Goal: Contribute content: Contribute content

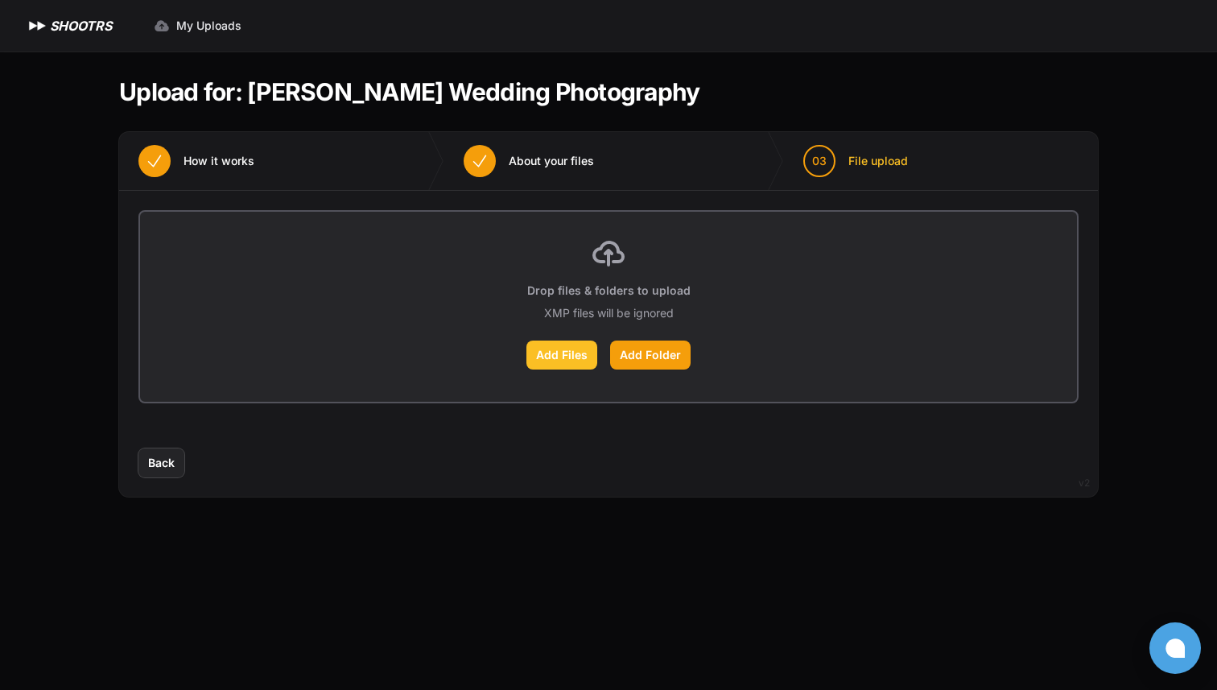
click at [580, 358] on label "Add Files" at bounding box center [562, 355] width 71 height 29
click at [0, 0] on input "Add Files" at bounding box center [0, 0] width 0 height 0
click at [635, 347] on label "Add Folder" at bounding box center [650, 355] width 81 height 29
click at [0, 0] on input "Add Folder" at bounding box center [0, 0] width 0 height 0
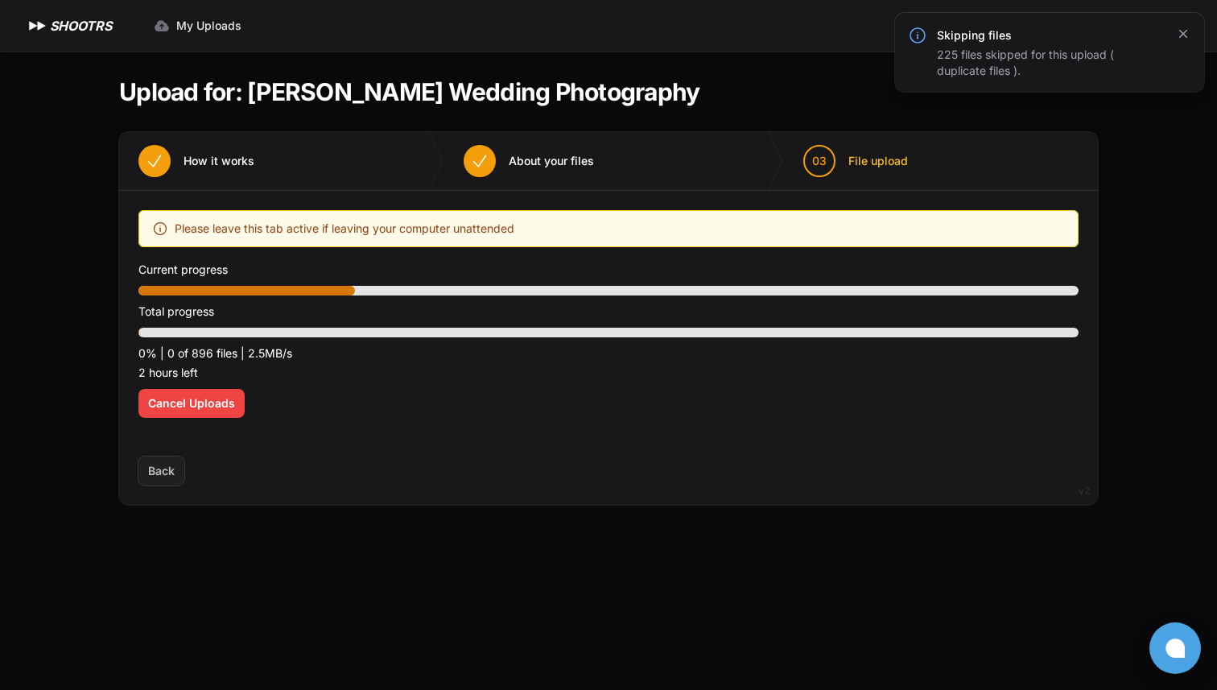
click at [1189, 29] on icon "button" at bounding box center [1184, 34] width 16 height 16
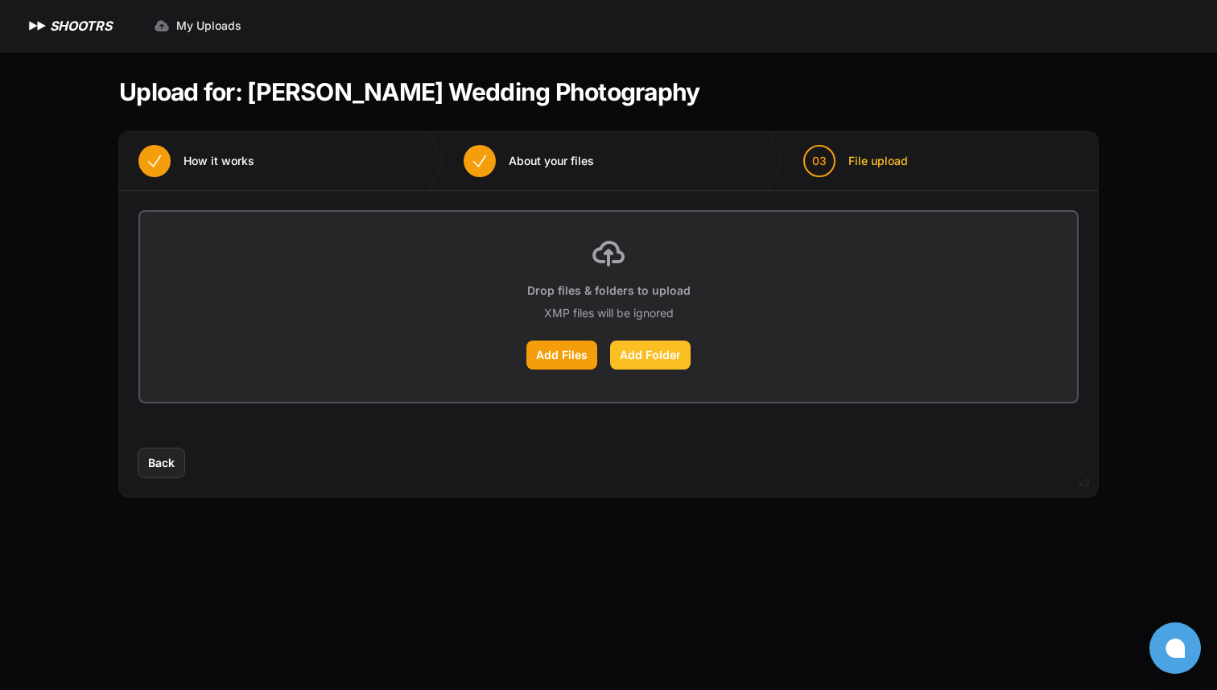
click at [640, 361] on label "Add Folder" at bounding box center [650, 355] width 81 height 29
click at [0, 0] on input "Add Folder" at bounding box center [0, 0] width 0 height 0
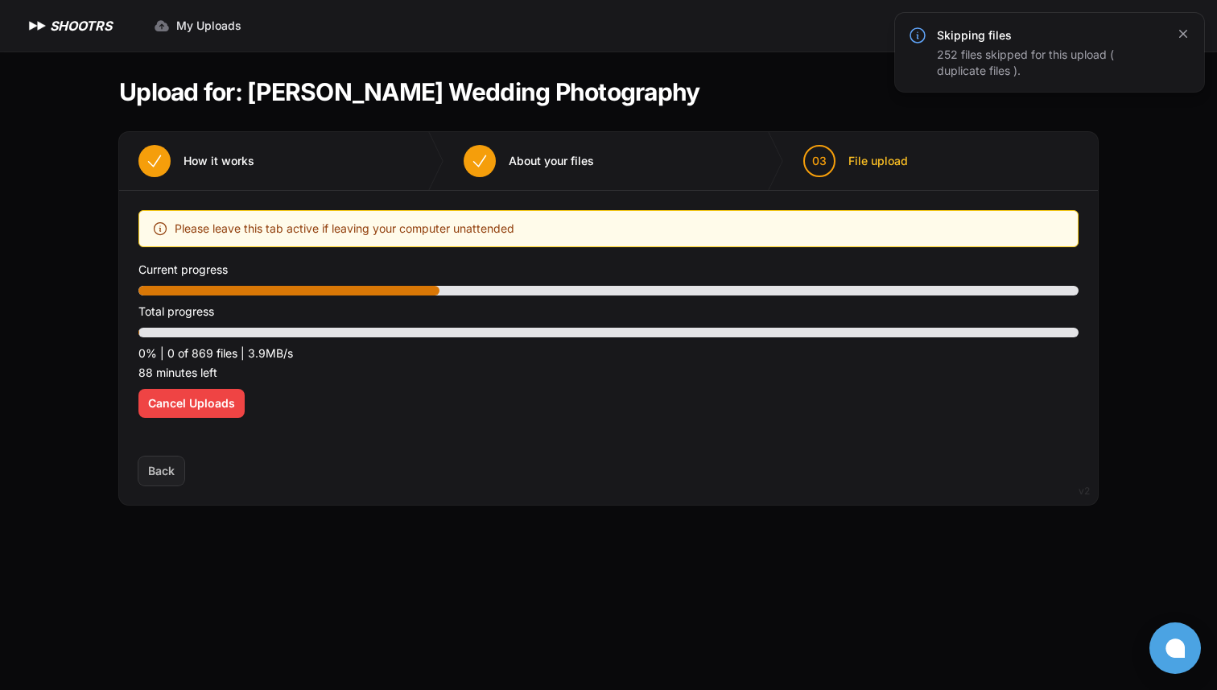
click at [1185, 35] on icon "button" at bounding box center [1184, 34] width 16 height 16
